Goal: Task Accomplishment & Management: Manage account settings

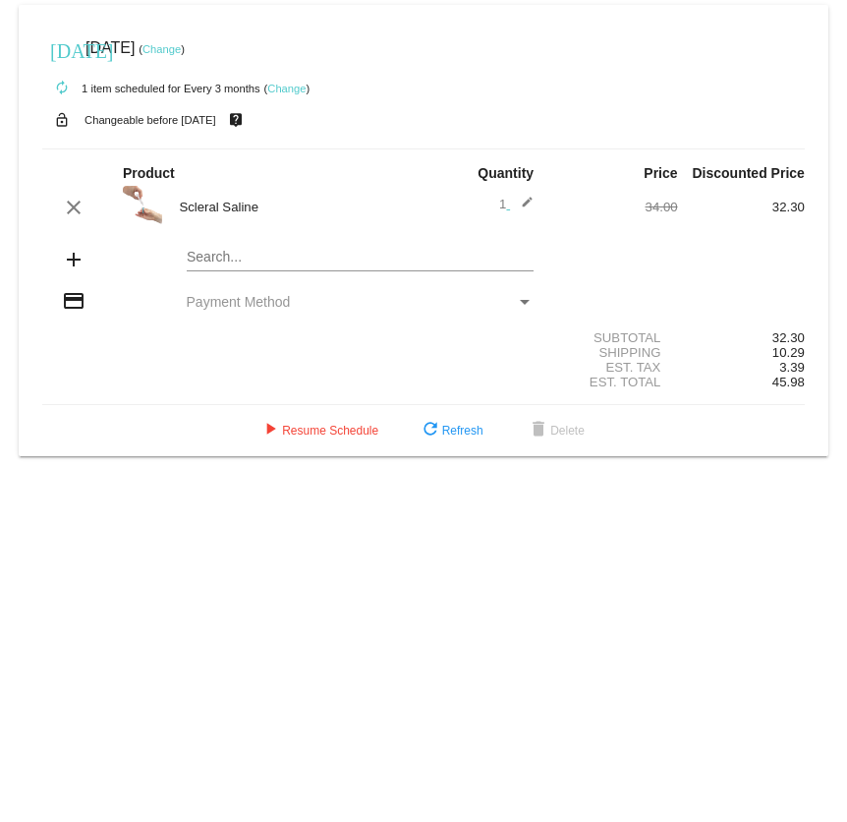
click at [181, 45] on link "Change" at bounding box center [162, 49] width 38 height 12
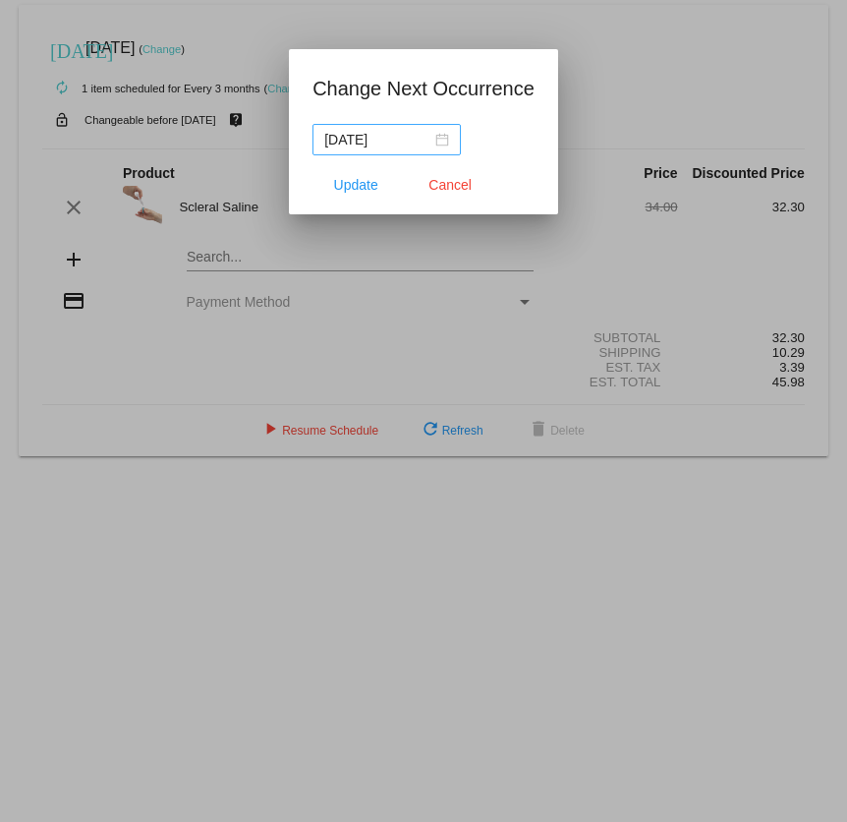
click at [436, 134] on div "2025-09-09" at bounding box center [386, 140] width 125 height 22
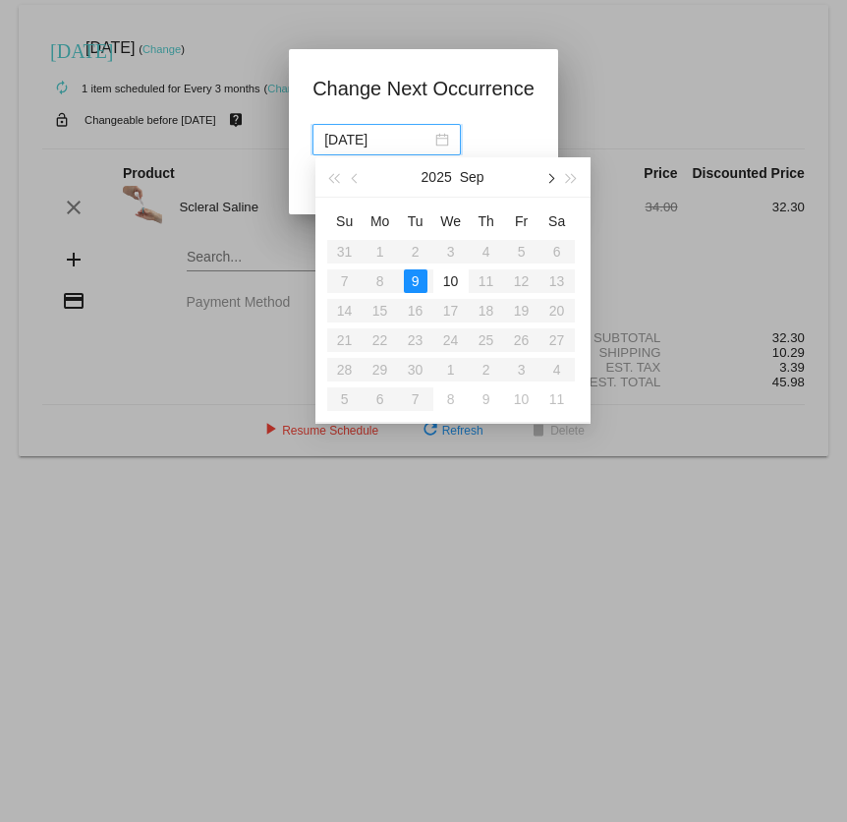
click at [552, 176] on span "button" at bounding box center [550, 178] width 10 height 10
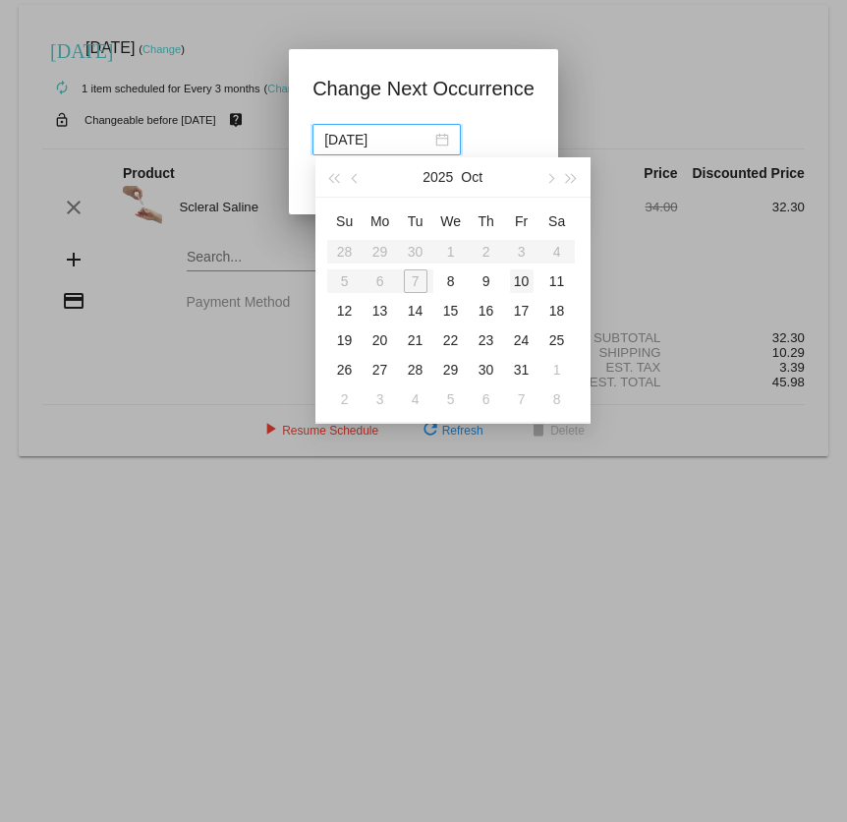
click at [517, 281] on div "10" at bounding box center [522, 281] width 24 height 24
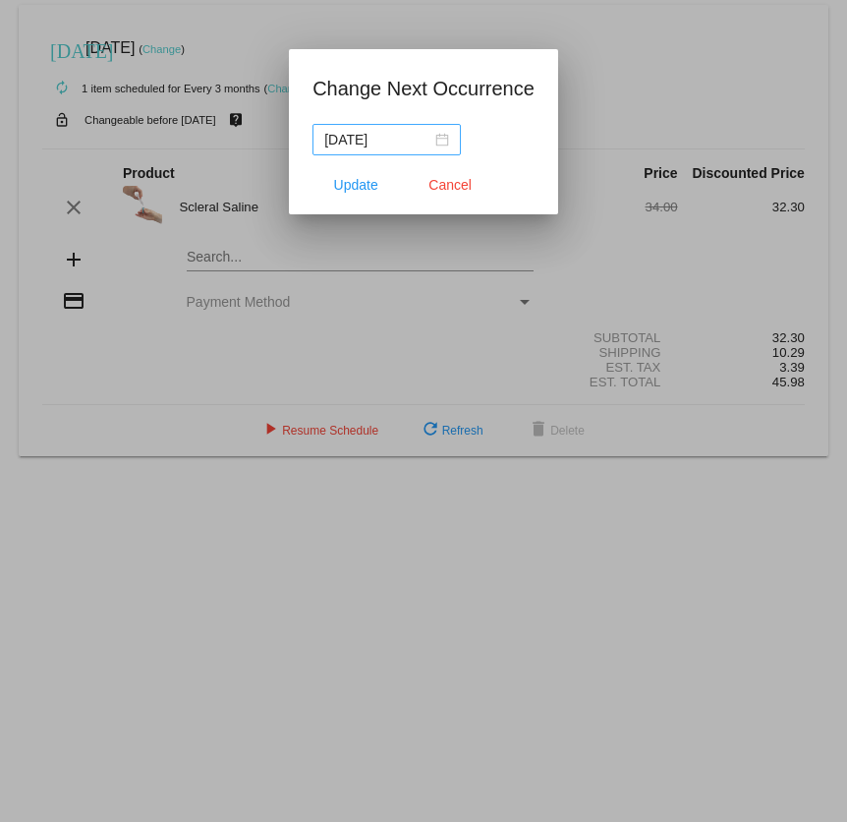
click at [444, 135] on div "2025-10-10" at bounding box center [386, 140] width 125 height 22
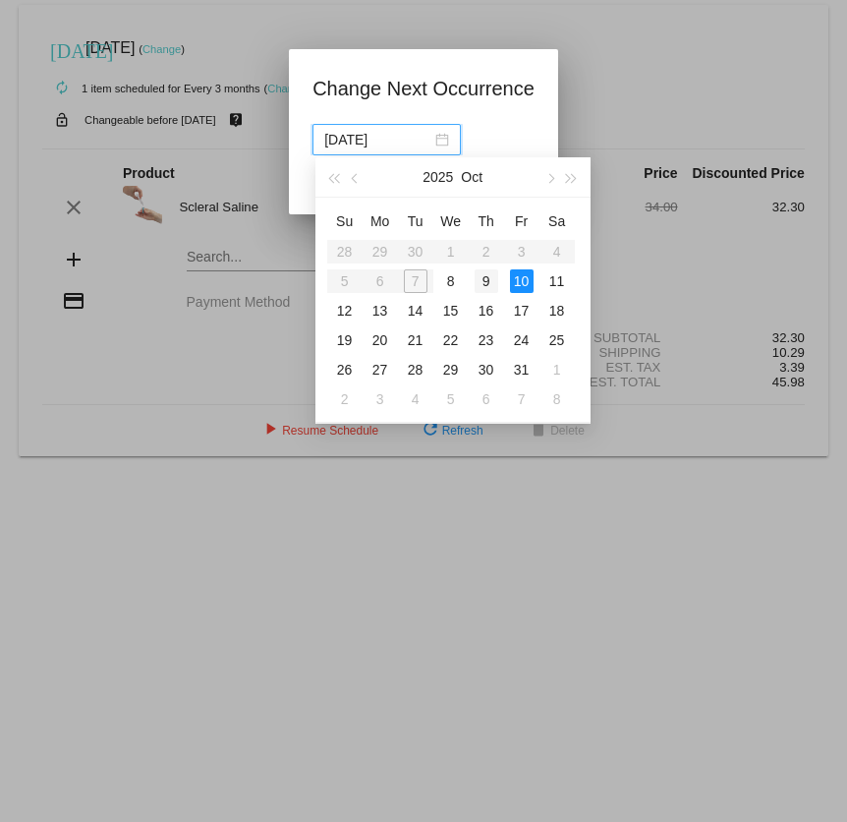
click at [486, 281] on div "9" at bounding box center [487, 281] width 24 height 24
type input "2025-10-09"
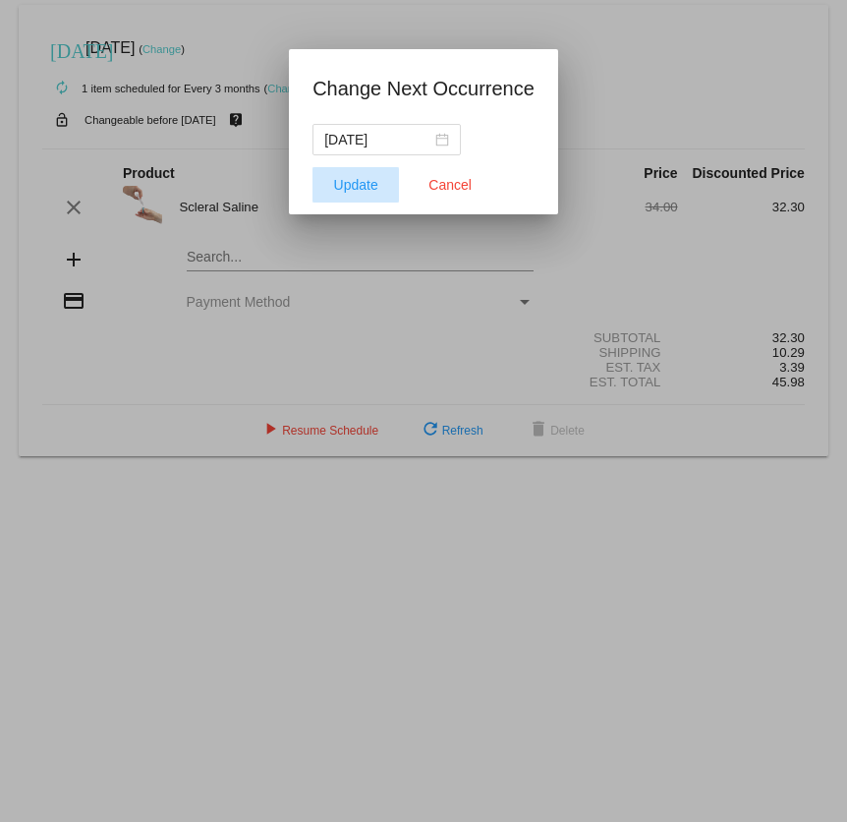
click at [347, 189] on span "Update" at bounding box center [356, 185] width 44 height 16
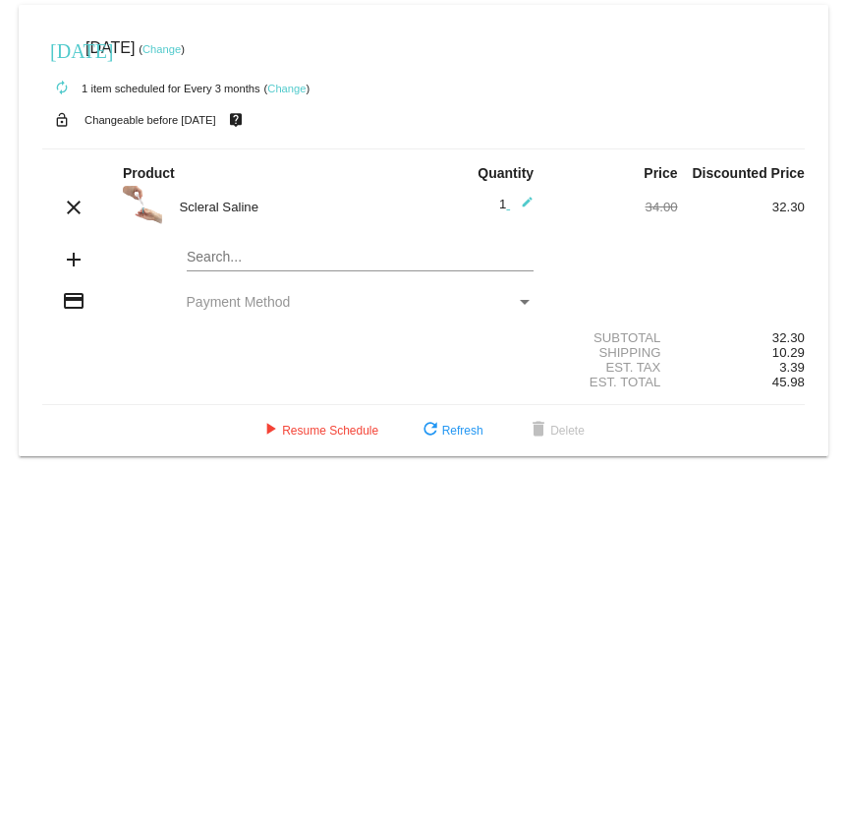
click at [285, 90] on link "Change" at bounding box center [286, 89] width 38 height 12
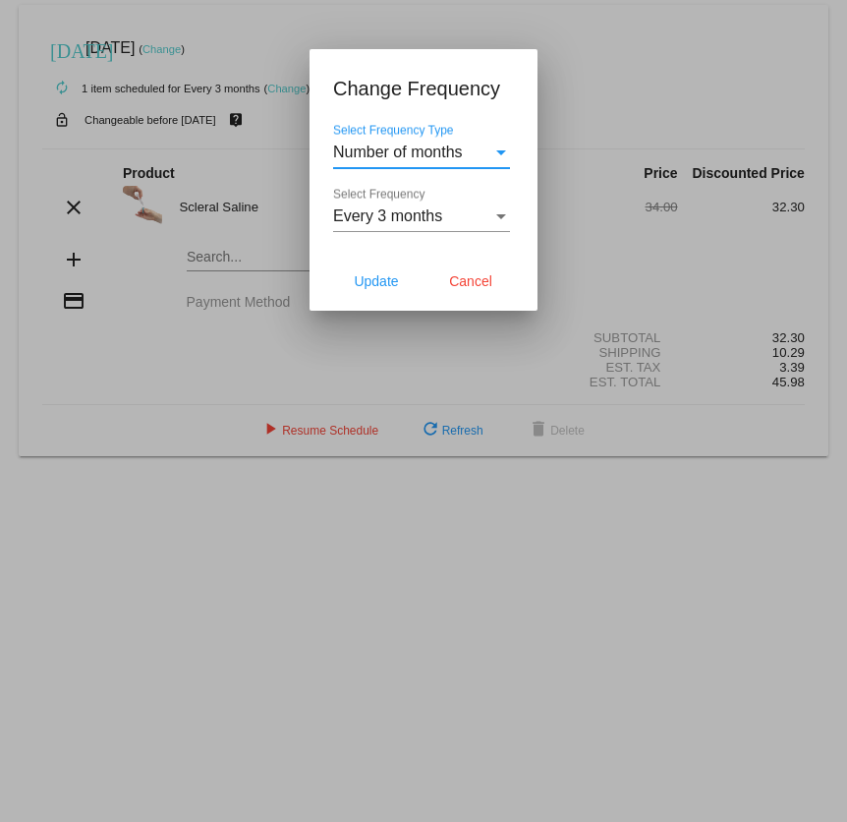
click at [500, 211] on div "Select Frequency" at bounding box center [502, 216] width 18 height 18
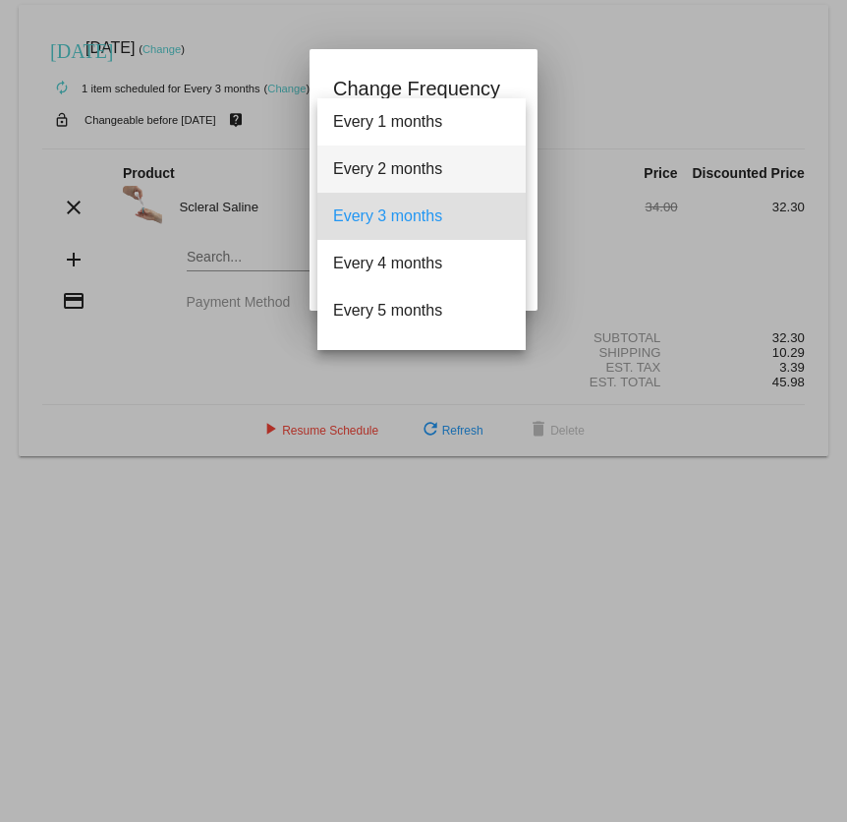
click at [471, 165] on span "Every 2 months" at bounding box center [421, 168] width 177 height 47
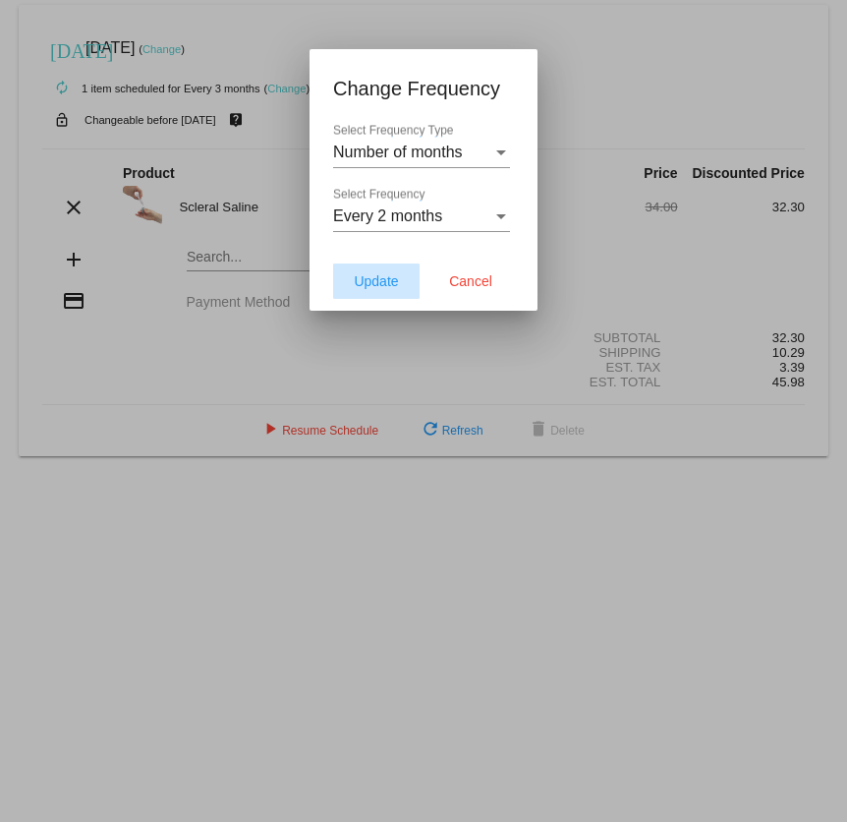
click at [398, 282] on span "Update" at bounding box center [376, 281] width 44 height 16
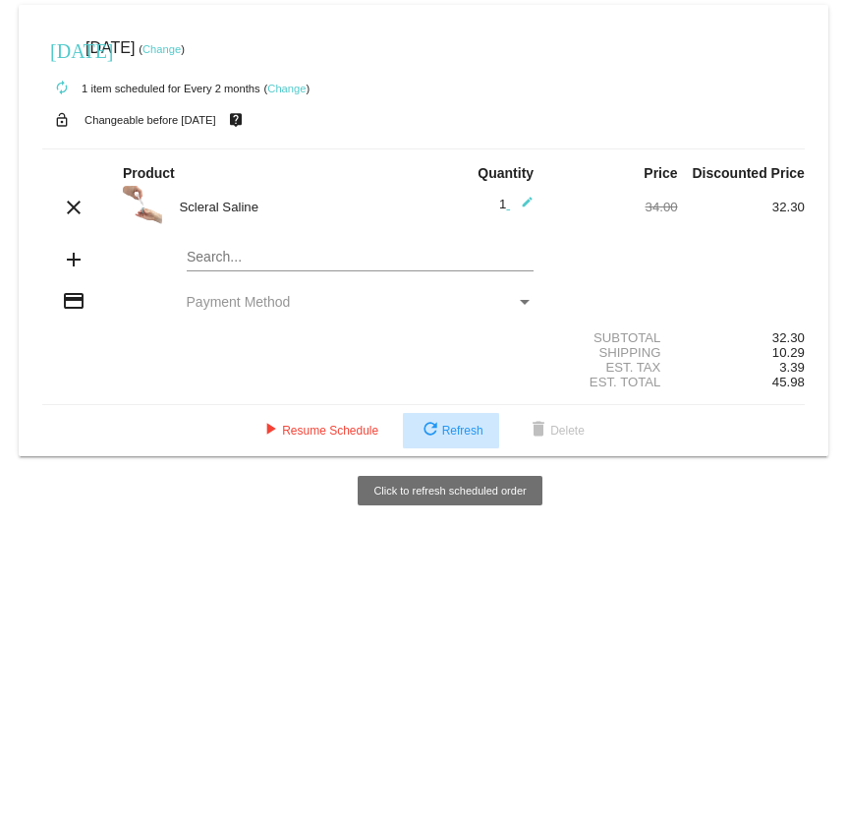
click at [470, 435] on span "refresh Refresh" at bounding box center [451, 431] width 65 height 14
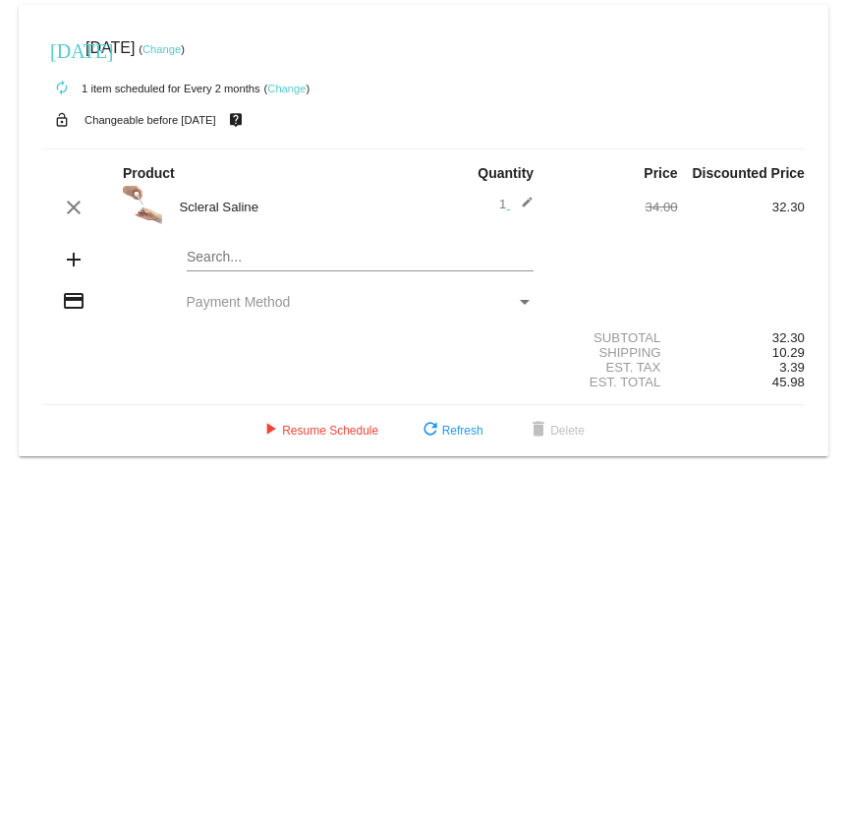
click at [278, 88] on link "Change" at bounding box center [286, 89] width 38 height 12
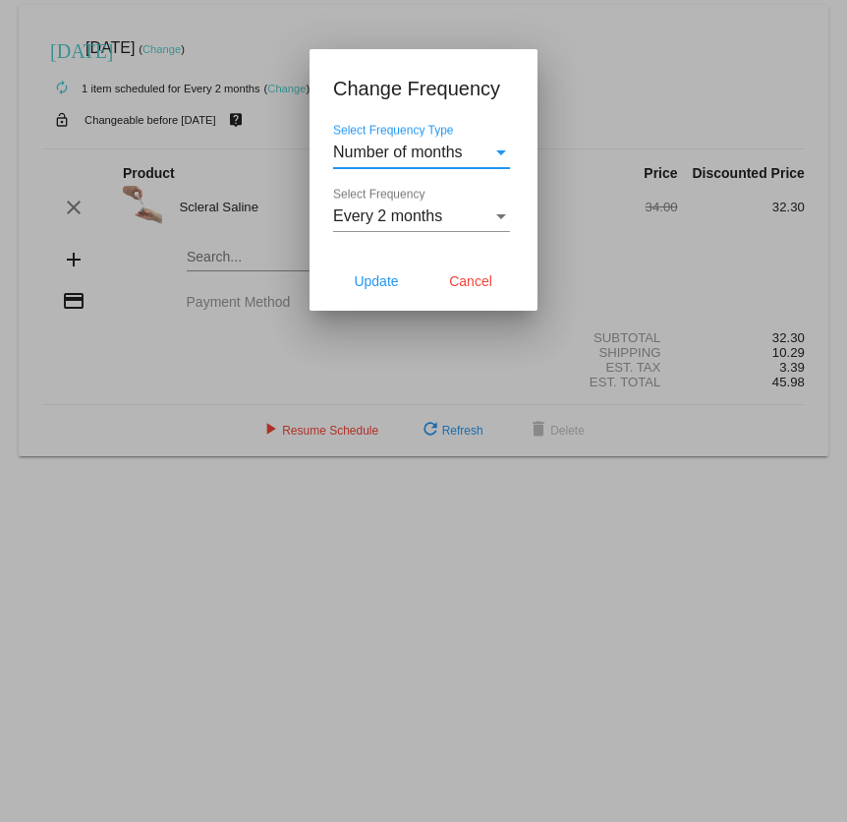
click at [501, 217] on div "Select Frequency" at bounding box center [501, 216] width 10 height 5
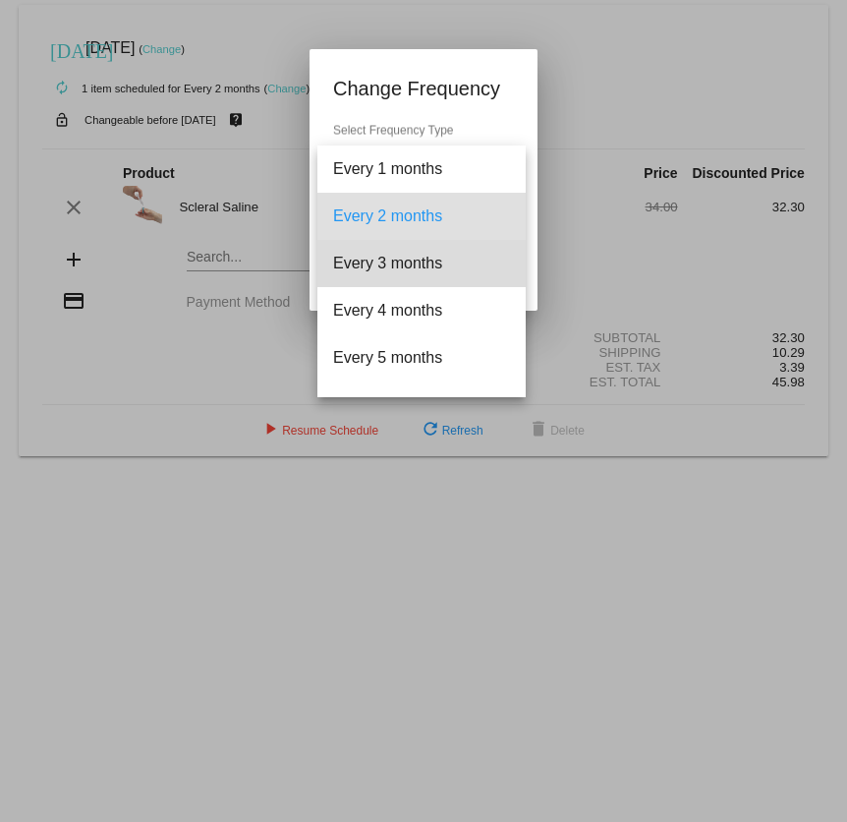
click at [458, 261] on span "Every 3 months" at bounding box center [421, 263] width 177 height 47
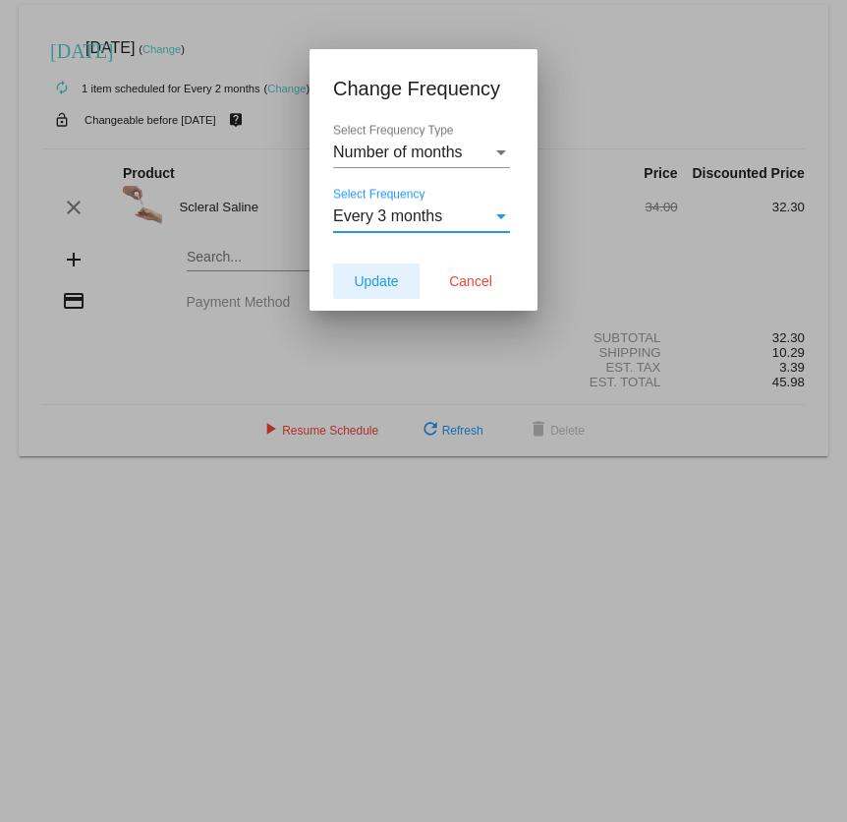
click at [394, 279] on span "Update" at bounding box center [376, 281] width 44 height 16
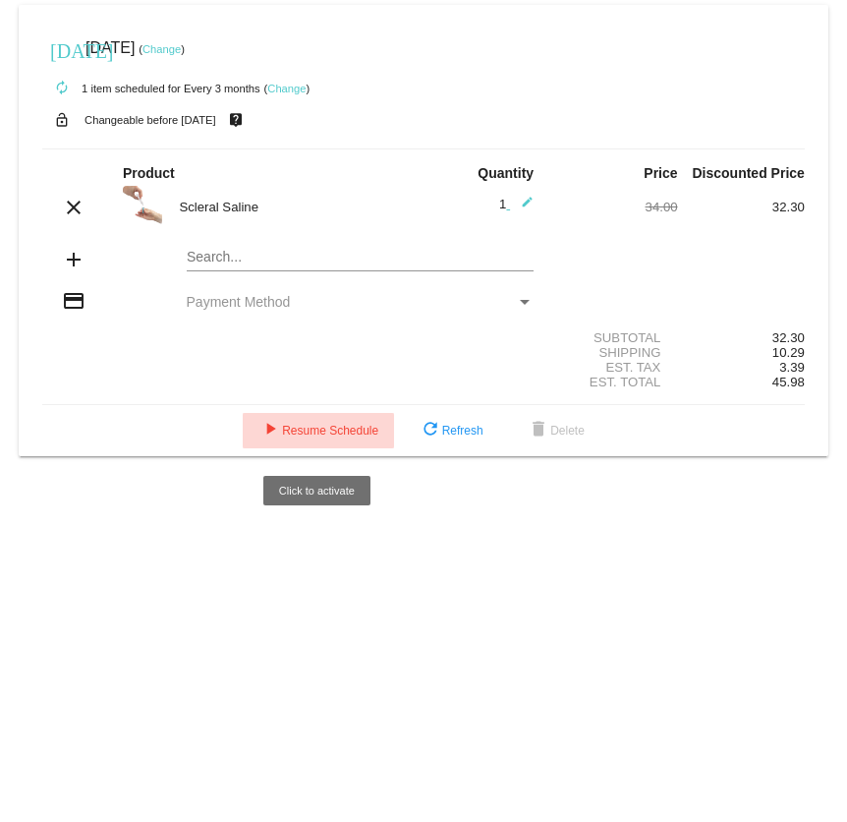
click at [302, 434] on span "play_arrow Resume Schedule" at bounding box center [319, 431] width 120 height 14
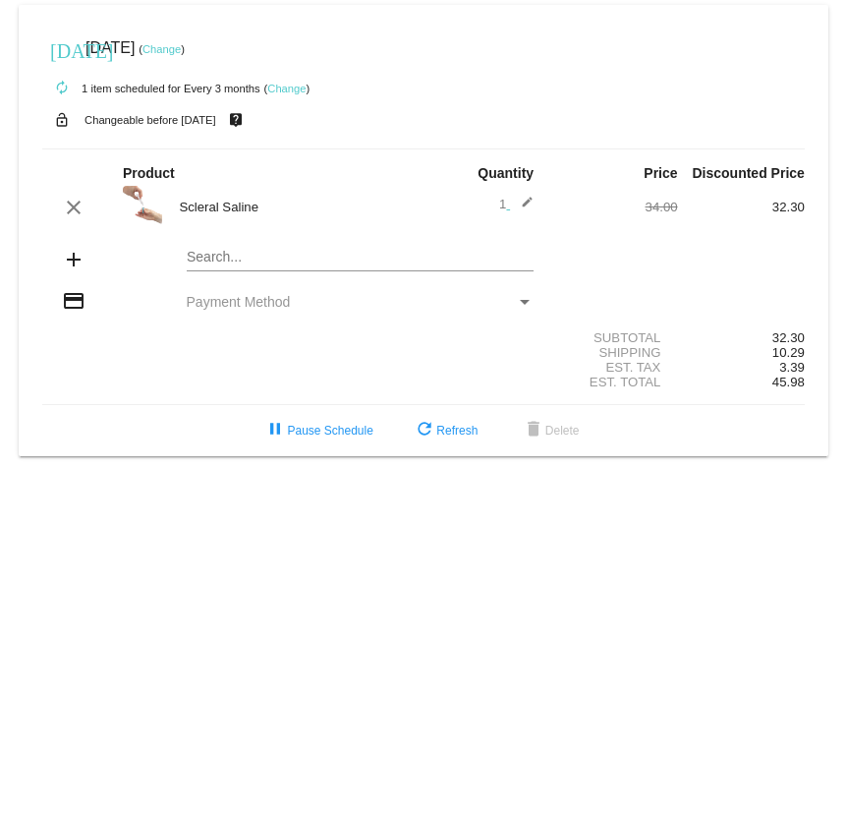
click at [181, 47] on link "Change" at bounding box center [162, 49] width 38 height 12
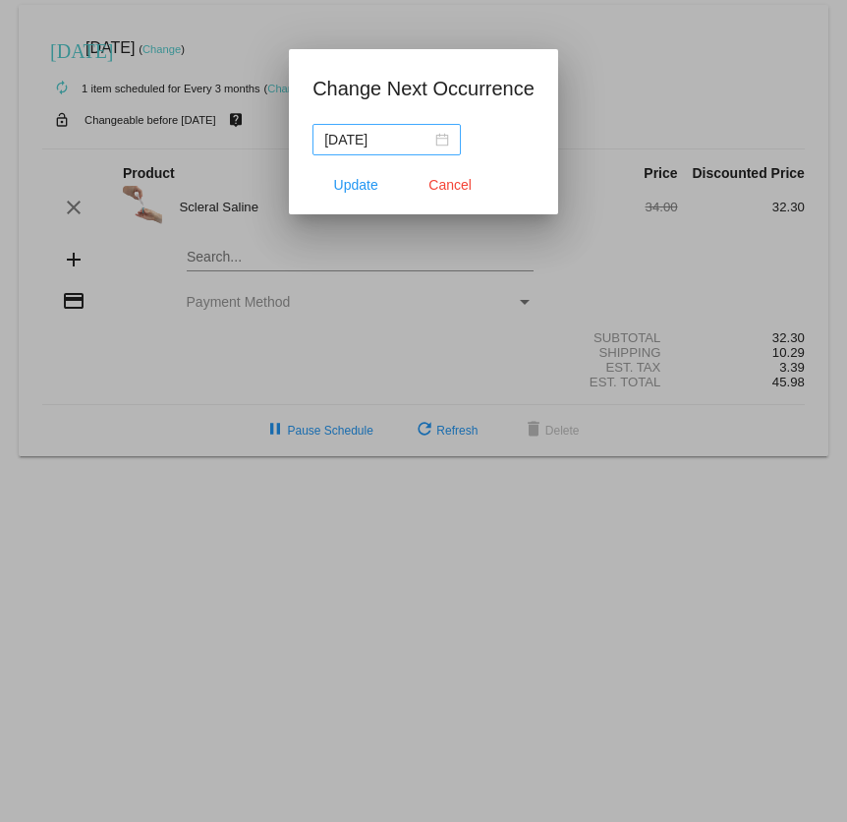
click at [434, 132] on div "2025-10-09" at bounding box center [386, 140] width 125 height 22
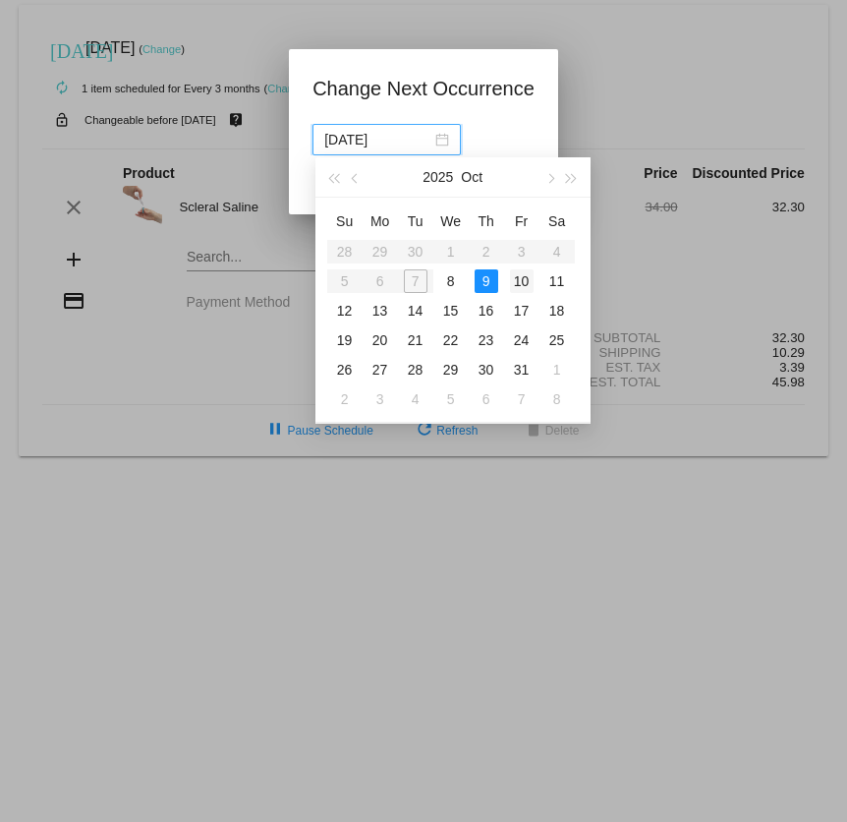
click at [521, 280] on div "10" at bounding box center [522, 281] width 24 height 24
type input "2025-10-10"
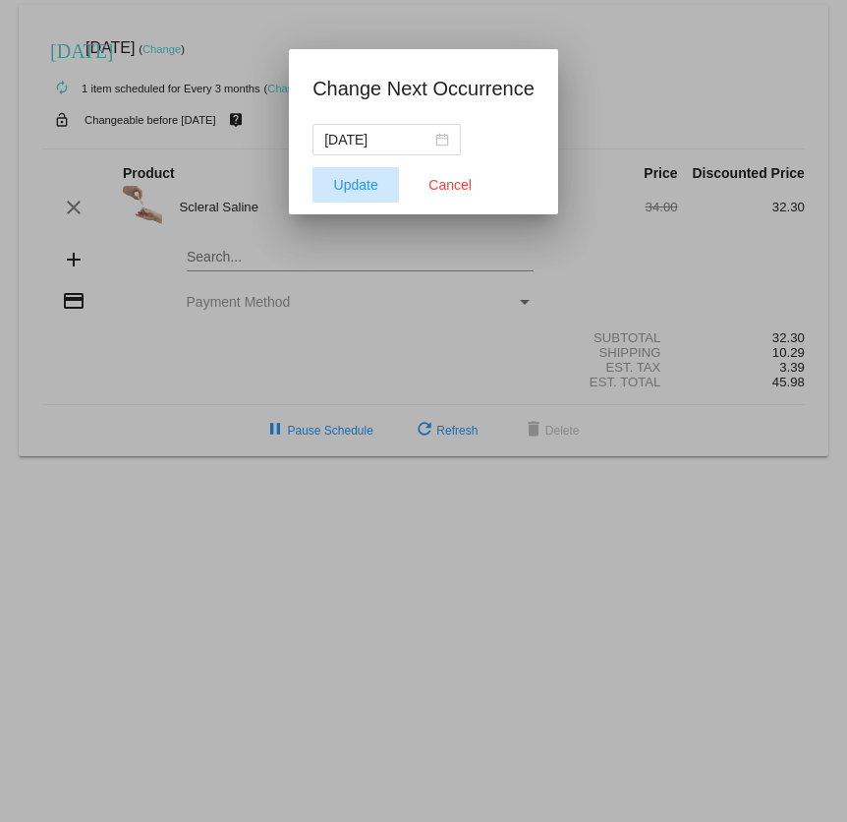
click at [347, 177] on span "Update" at bounding box center [356, 185] width 44 height 16
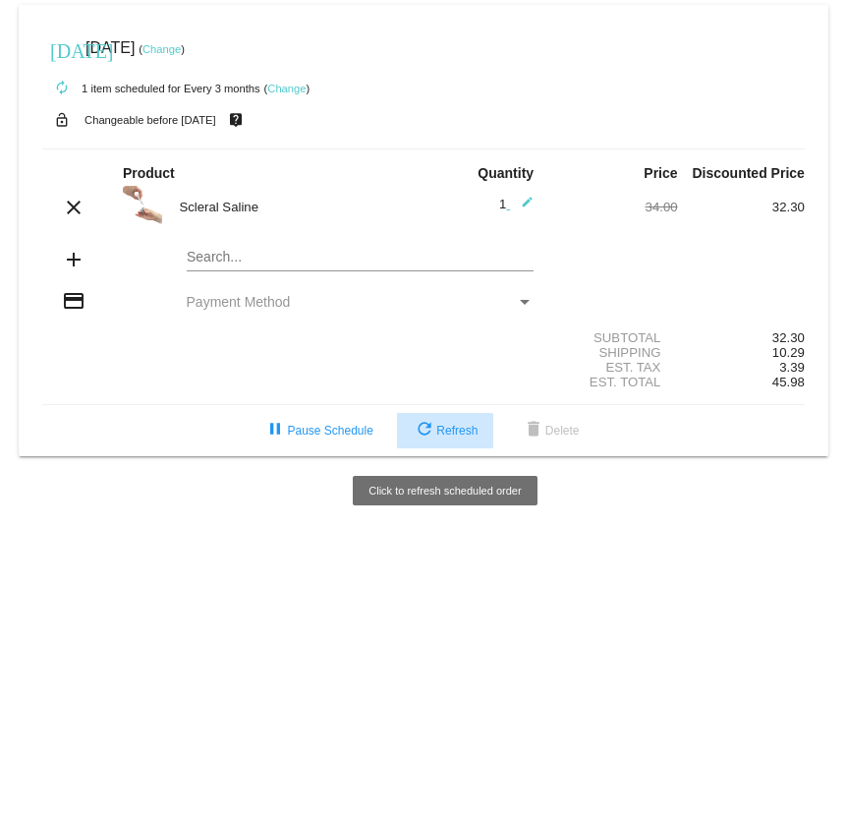
click at [451, 426] on button "refresh Refresh" at bounding box center [445, 430] width 96 height 35
